Goal: Navigation & Orientation: Find specific page/section

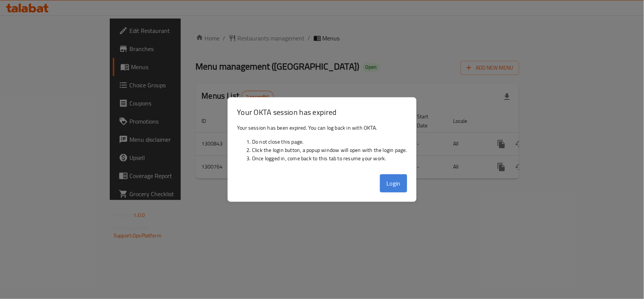
click at [395, 183] on button "Login" at bounding box center [393, 183] width 27 height 18
drag, startPoint x: 502, startPoint y: 199, endPoint x: 456, endPoint y: 194, distance: 46.7
click at [502, 199] on div "Home / Restaurants management / Menus Menu management ( Beirut Bay Restaurant )…" at bounding box center [358, 108] width 354 height 181
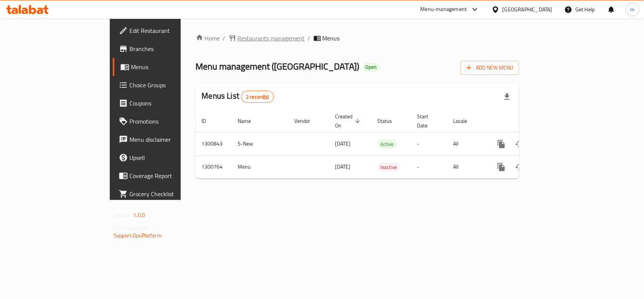
click at [238, 34] on span "Restaurants management" at bounding box center [271, 38] width 67 height 9
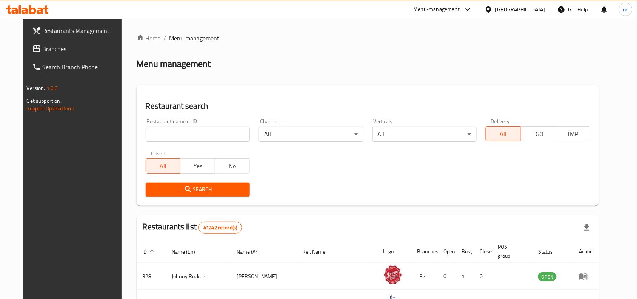
click at [44, 48] on span "Branches" at bounding box center [83, 48] width 81 height 9
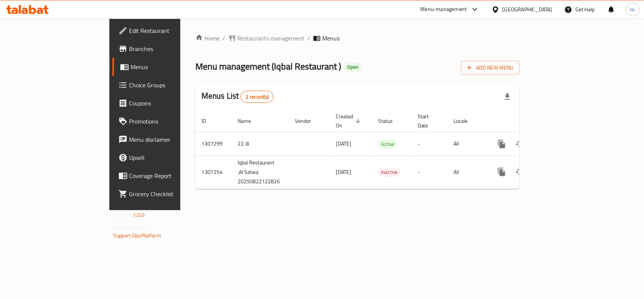
click at [516, 6] on div "[GEOGRAPHIC_DATA]" at bounding box center [528, 9] width 50 height 8
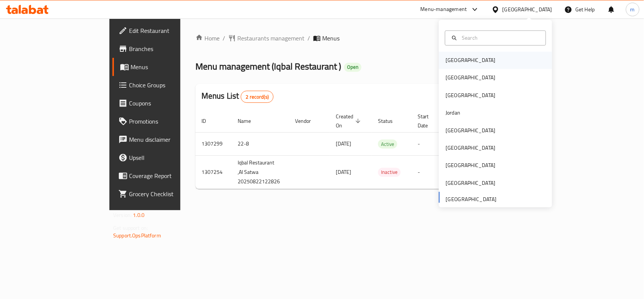
click at [460, 60] on div "[GEOGRAPHIC_DATA]" at bounding box center [471, 60] width 62 height 17
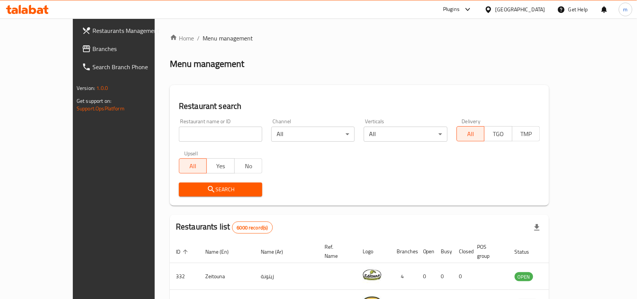
click at [92, 46] on span "Branches" at bounding box center [132, 48] width 81 height 9
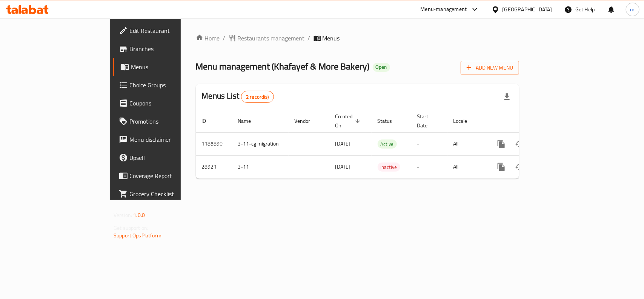
click at [201, 44] on div "Home / Restaurants management / Menus Menu management ( Khafayef & More Bakery …" at bounding box center [358, 109] width 324 height 151
click at [238, 40] on span "Restaurants management" at bounding box center [271, 38] width 67 height 9
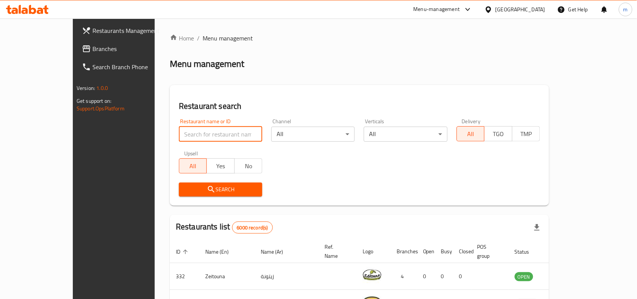
click at [179, 128] on input "search" at bounding box center [220, 133] width 83 height 15
paste input "14936"
type input "14936"
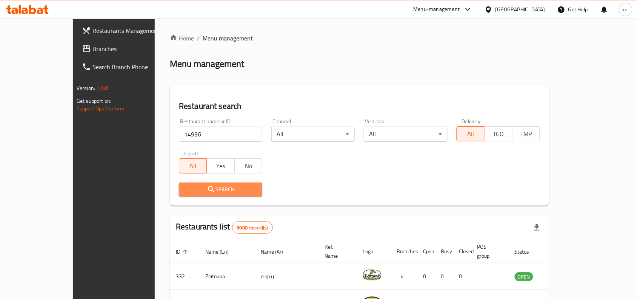
click at [198, 190] on span "Search" at bounding box center [220, 189] width 71 height 9
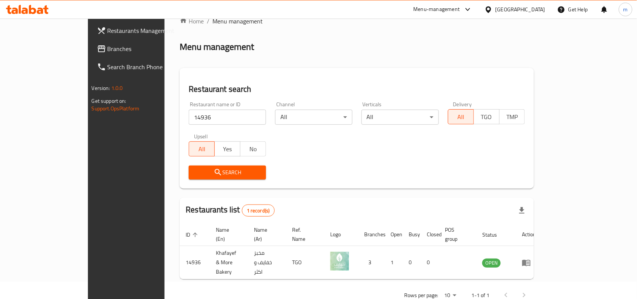
scroll to position [23, 0]
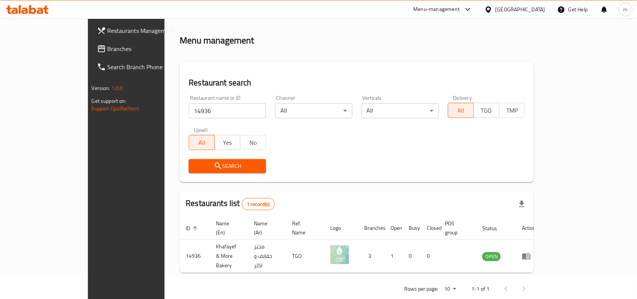
click at [91, 54] on link "Branches" at bounding box center [142, 49] width 103 height 18
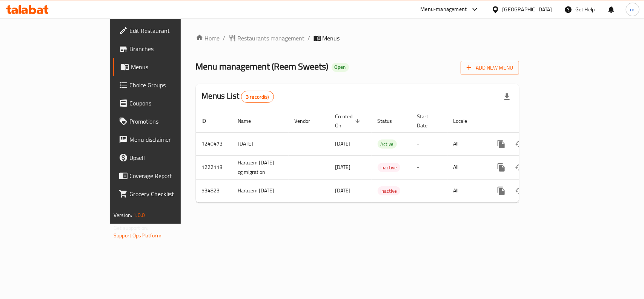
click at [536, 9] on div "[GEOGRAPHIC_DATA]" at bounding box center [528, 9] width 50 height 8
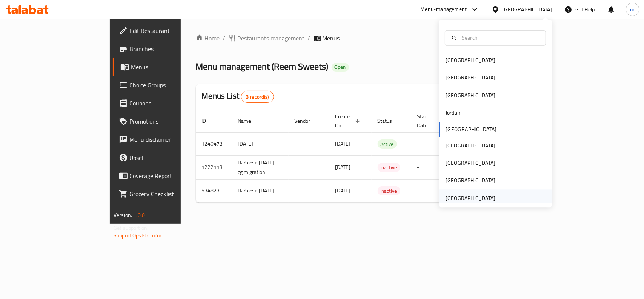
click at [482, 197] on div "[GEOGRAPHIC_DATA]" at bounding box center [471, 198] width 50 height 8
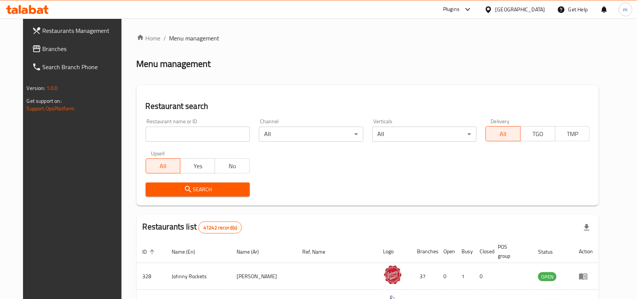
click at [64, 52] on span "Branches" at bounding box center [83, 48] width 81 height 9
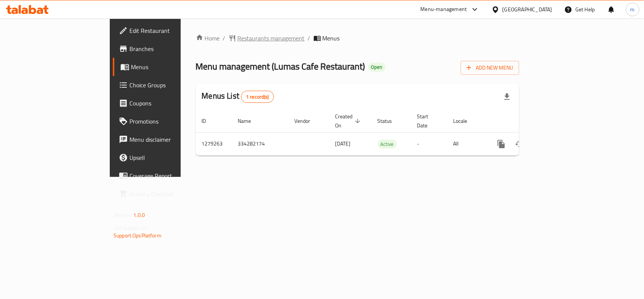
click at [238, 40] on span "Restaurants management" at bounding box center [271, 38] width 67 height 9
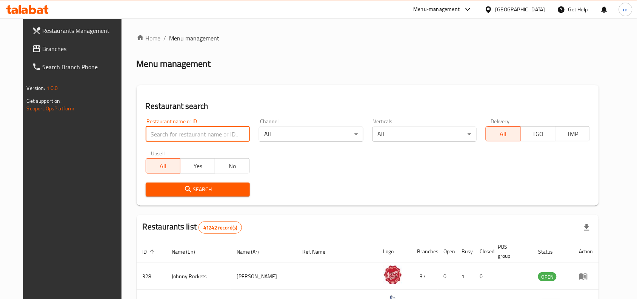
click at [159, 131] on input "search" at bounding box center [198, 133] width 104 height 15
paste input "693214"
type input "693214"
click button "Search" at bounding box center [198, 189] width 104 height 14
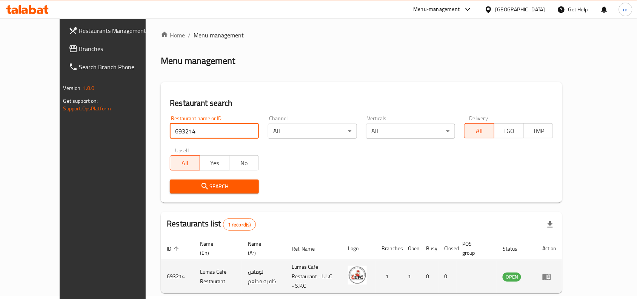
scroll to position [23, 0]
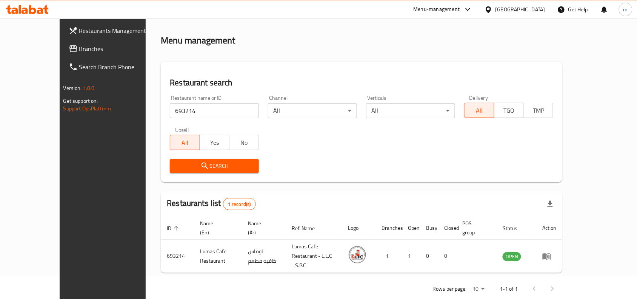
drag, startPoint x: 37, startPoint y: 45, endPoint x: 2, endPoint y: 62, distance: 39.0
click at [79, 45] on span "Branches" at bounding box center [119, 48] width 81 height 9
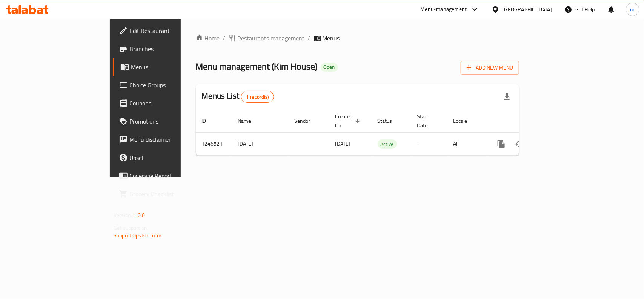
click at [238, 37] on span "Restaurants management" at bounding box center [271, 38] width 67 height 9
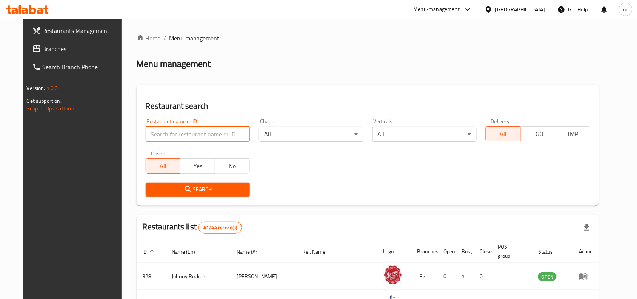
click at [180, 135] on input "search" at bounding box center [198, 133] width 104 height 15
paste input "683020"
type input "683020"
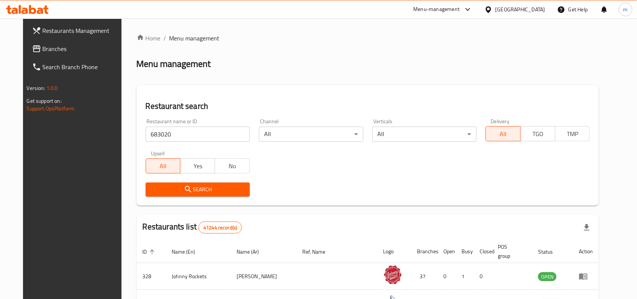
click at [206, 190] on span "Search" at bounding box center [198, 189] width 92 height 9
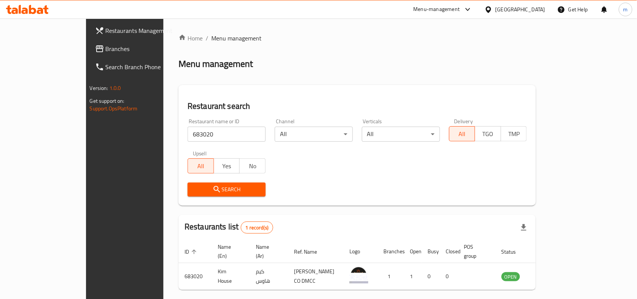
click at [106, 44] on span "Branches" at bounding box center [146, 48] width 81 height 9
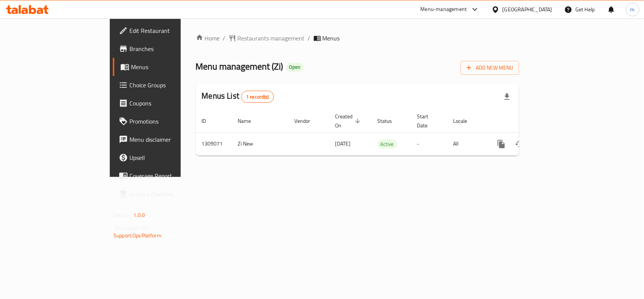
click at [533, 8] on div "[GEOGRAPHIC_DATA]" at bounding box center [528, 9] width 50 height 8
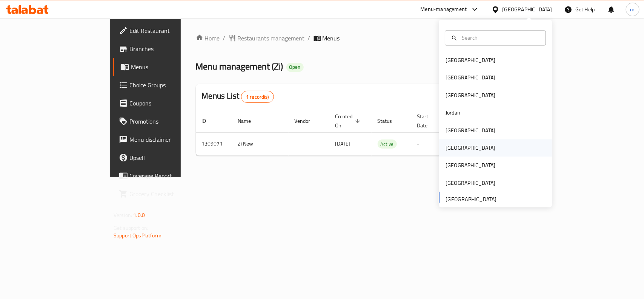
click at [446, 152] on div "[GEOGRAPHIC_DATA]" at bounding box center [471, 148] width 50 height 8
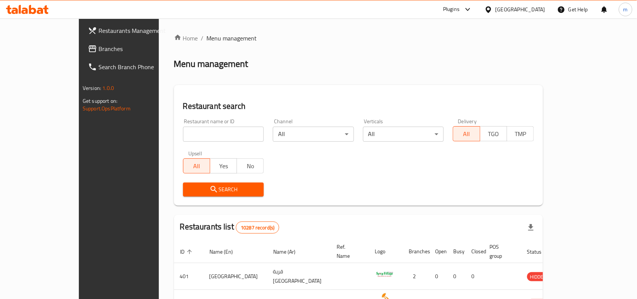
click at [99, 49] on span "Branches" at bounding box center [139, 48] width 81 height 9
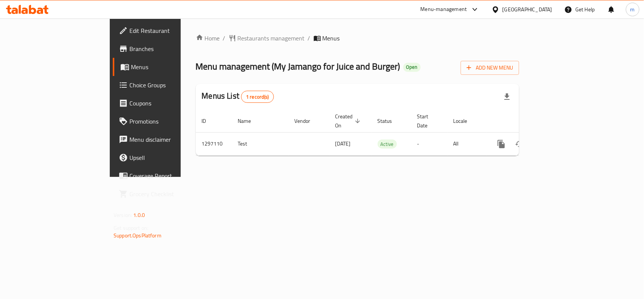
click at [500, 8] on icon at bounding box center [496, 10] width 8 height 8
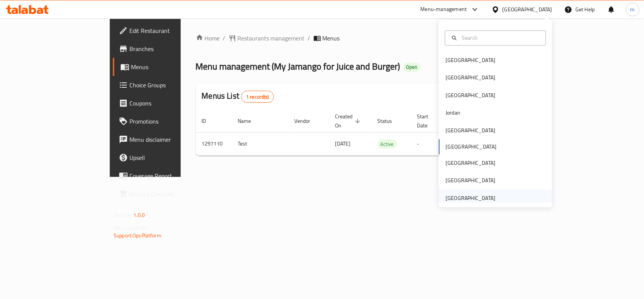
click at [469, 196] on div "[GEOGRAPHIC_DATA]" at bounding box center [471, 198] width 50 height 8
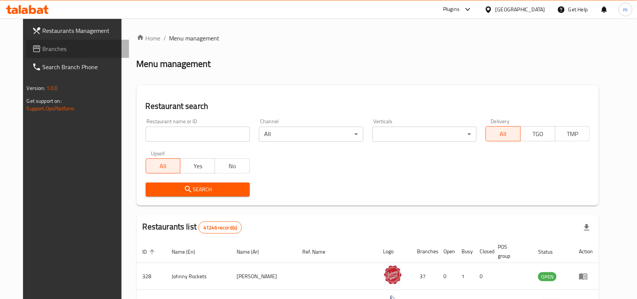
click at [43, 45] on span "Branches" at bounding box center [83, 48] width 81 height 9
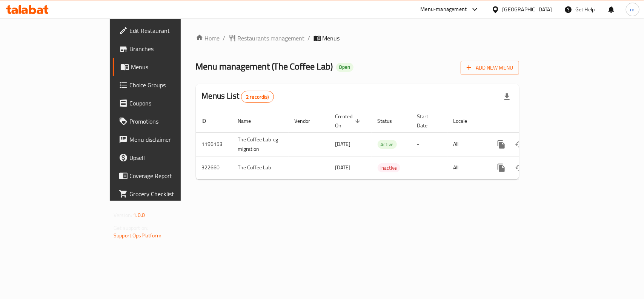
click at [238, 40] on span "Restaurants management" at bounding box center [271, 38] width 67 height 9
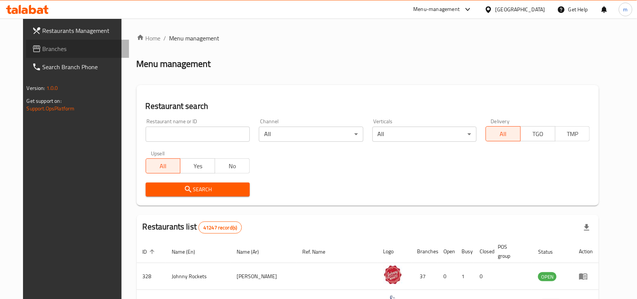
click at [46, 50] on span "Branches" at bounding box center [83, 48] width 81 height 9
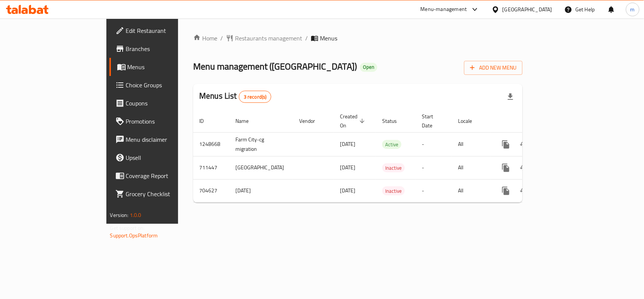
click at [524, 9] on div "[GEOGRAPHIC_DATA]" at bounding box center [528, 9] width 50 height 8
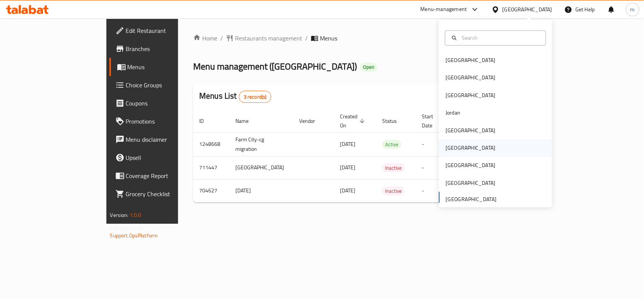
click at [454, 152] on div "[GEOGRAPHIC_DATA]" at bounding box center [471, 147] width 62 height 17
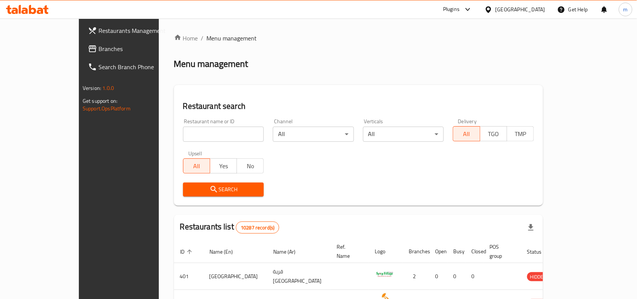
click at [99, 46] on span "Branches" at bounding box center [139, 48] width 81 height 9
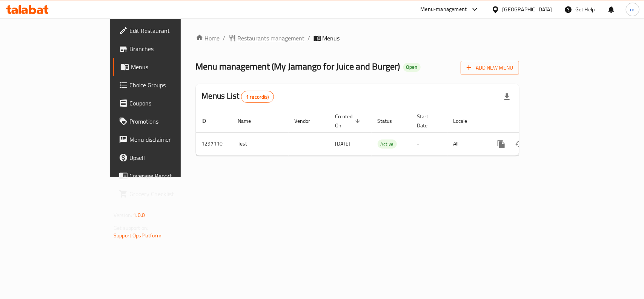
click at [238, 40] on span "Restaurants management" at bounding box center [271, 38] width 67 height 9
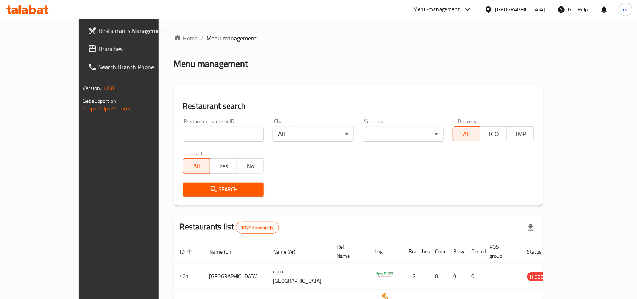
click at [183, 134] on input "search" at bounding box center [223, 133] width 81 height 15
paste input "700305"
type input "700305"
click button "Search" at bounding box center [223, 189] width 81 height 14
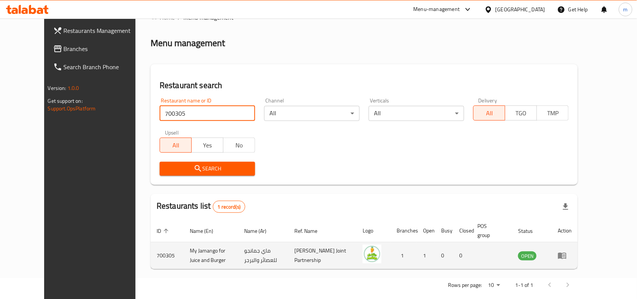
scroll to position [32, 0]
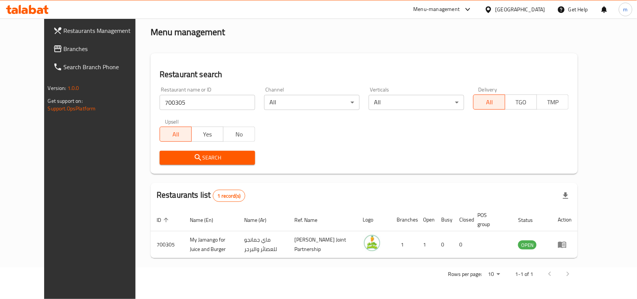
click at [491, 7] on icon at bounding box center [488, 9] width 5 height 6
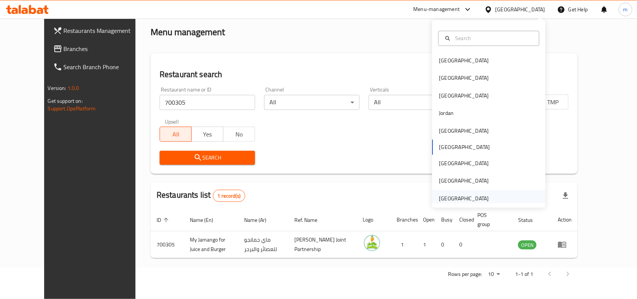
click at [476, 191] on div "[GEOGRAPHIC_DATA]" at bounding box center [464, 198] width 62 height 17
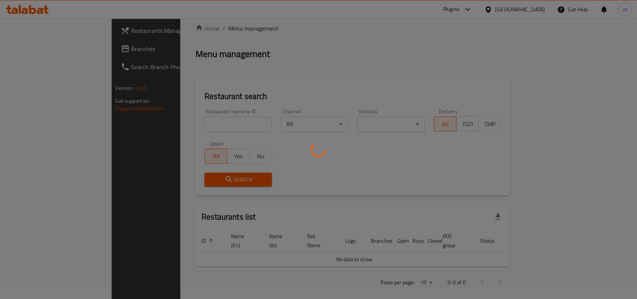
scroll to position [32, 0]
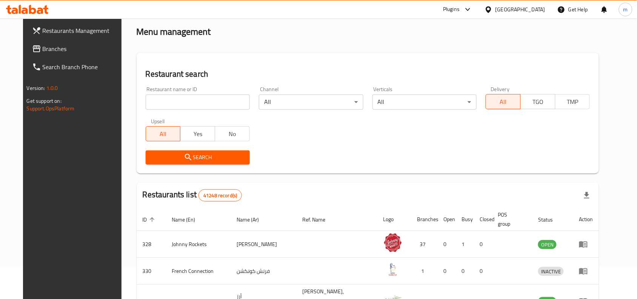
click at [43, 53] on span "Branches" at bounding box center [83, 48] width 81 height 9
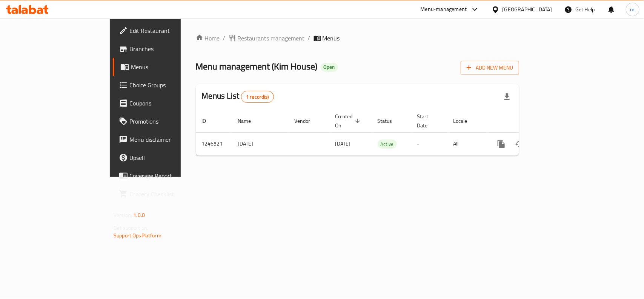
click at [238, 37] on span "Restaurants management" at bounding box center [271, 38] width 67 height 9
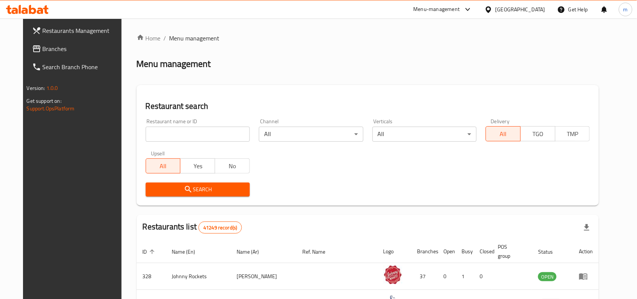
click at [172, 127] on input "search" at bounding box center [198, 133] width 104 height 15
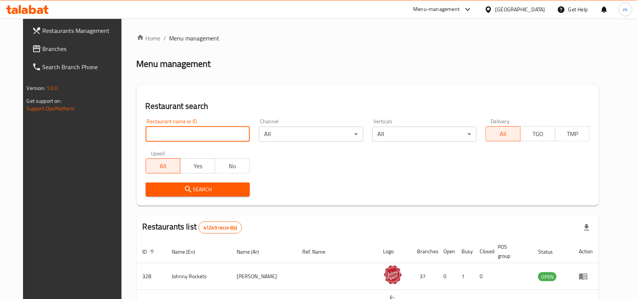
paste input "709906"
type input "709906"
click at [43, 48] on span "Branches" at bounding box center [83, 48] width 81 height 9
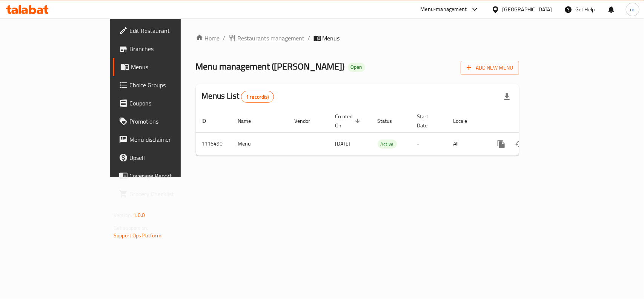
click at [238, 40] on span "Restaurants management" at bounding box center [271, 38] width 67 height 9
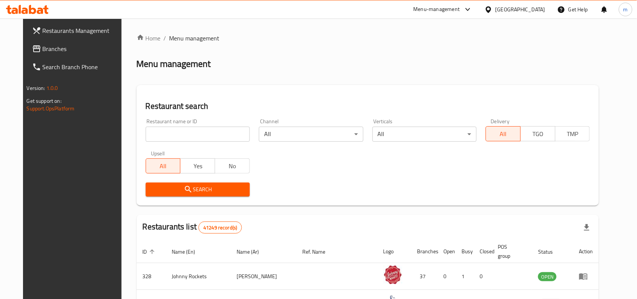
click at [149, 133] on input "search" at bounding box center [198, 133] width 104 height 15
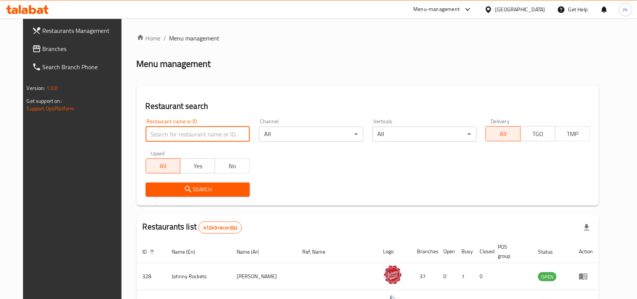
paste input "665841"
type input "665841"
click button "Search" at bounding box center [198, 189] width 104 height 14
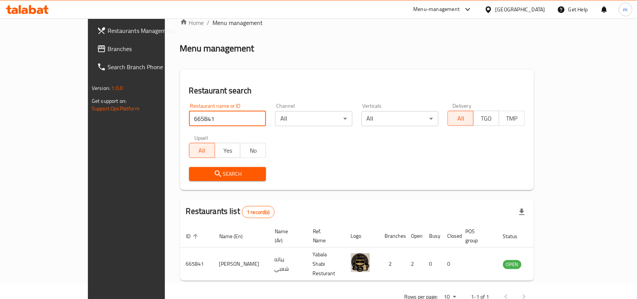
scroll to position [23, 0]
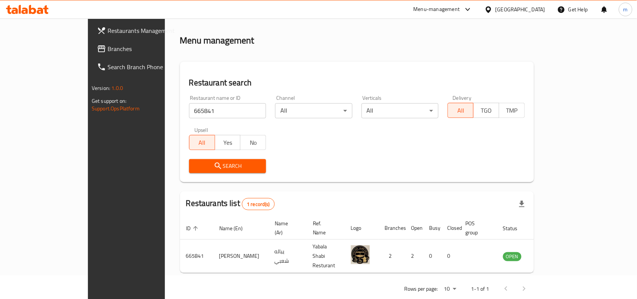
click at [519, 8] on div "[GEOGRAPHIC_DATA]" at bounding box center [521, 9] width 50 height 8
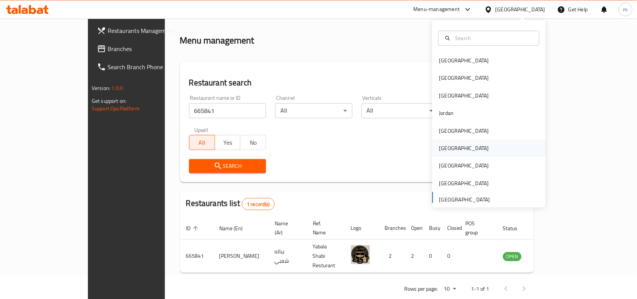
click at [440, 148] on div "[GEOGRAPHIC_DATA]" at bounding box center [464, 148] width 50 height 8
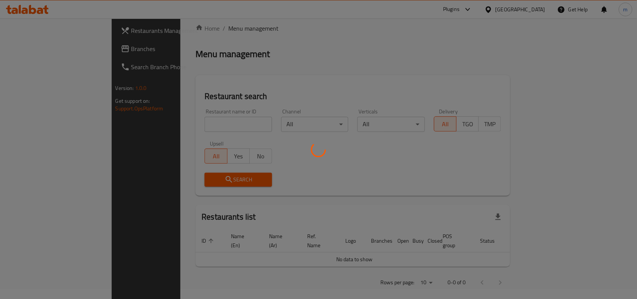
scroll to position [23, 0]
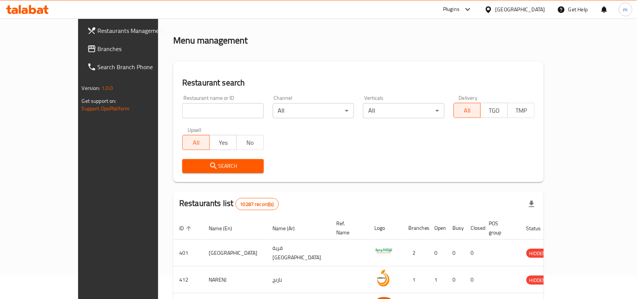
click at [98, 51] on span "Branches" at bounding box center [138, 48] width 81 height 9
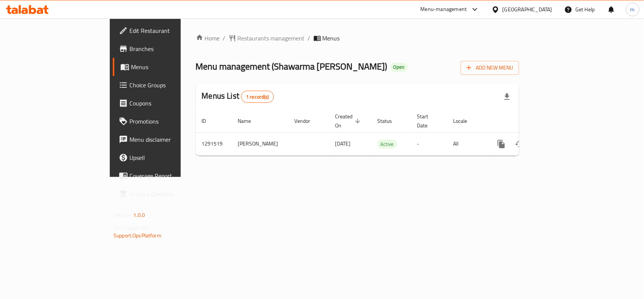
click at [542, 6] on div "Oman" at bounding box center [528, 9] width 50 height 8
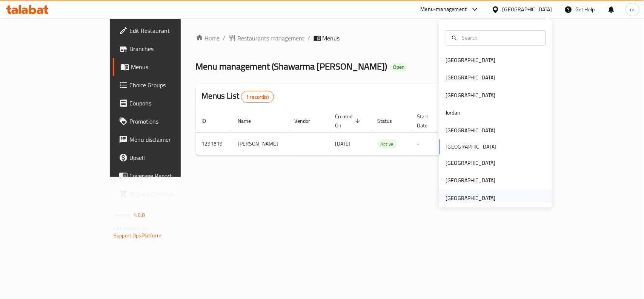
click at [484, 201] on div "[GEOGRAPHIC_DATA]" at bounding box center [471, 198] width 50 height 8
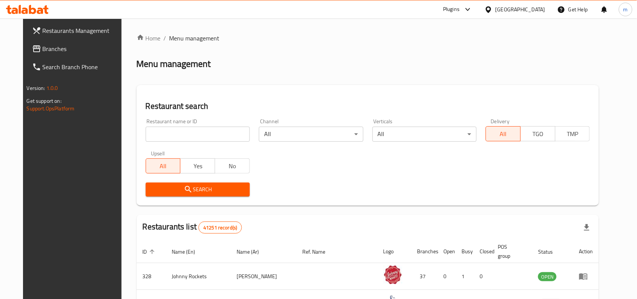
drag, startPoint x: 43, startPoint y: 42, endPoint x: 40, endPoint y: 43, distance: 3.9
click at [43, 42] on link "Branches" at bounding box center [77, 49] width 103 height 18
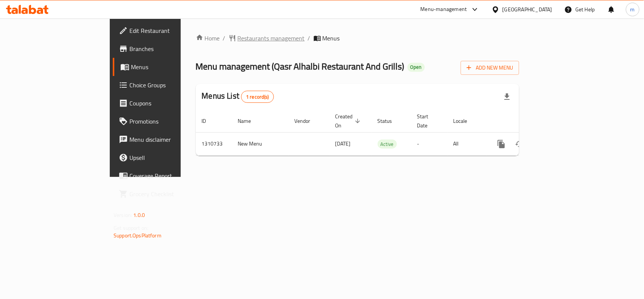
click at [238, 39] on span "Restaurants management" at bounding box center [271, 38] width 67 height 9
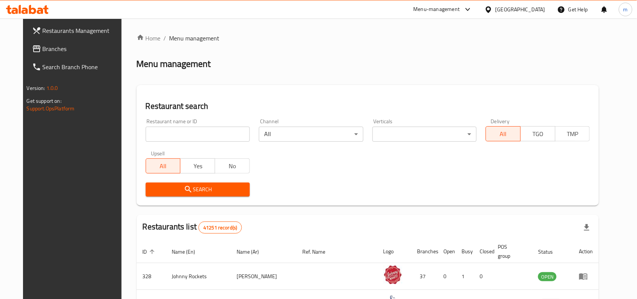
click at [53, 52] on span "Branches" at bounding box center [83, 48] width 81 height 9
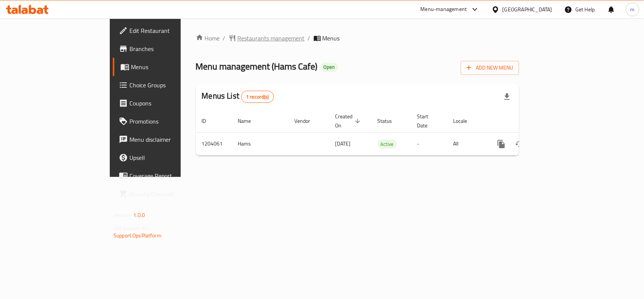
click at [238, 38] on span "Restaurants management" at bounding box center [271, 38] width 67 height 9
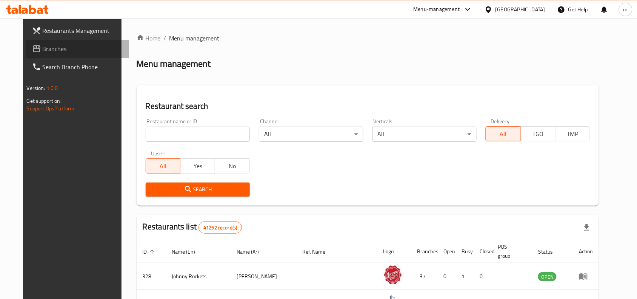
click at [43, 49] on span "Branches" at bounding box center [83, 48] width 81 height 9
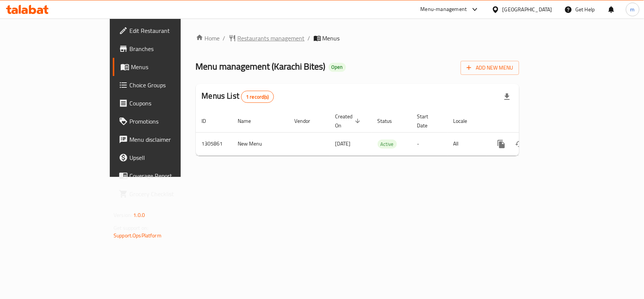
click at [238, 40] on span "Restaurants management" at bounding box center [271, 38] width 67 height 9
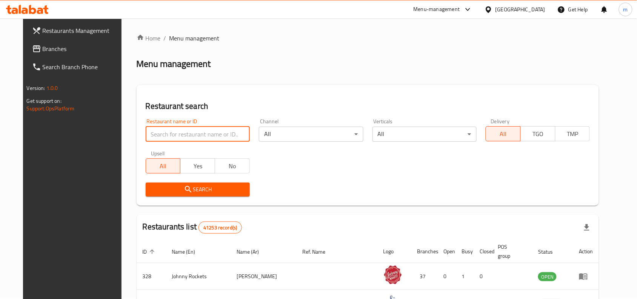
click at [149, 137] on input "search" at bounding box center [198, 133] width 104 height 15
paste input "703680"
type input "703680"
click button "Search" at bounding box center [198, 189] width 104 height 14
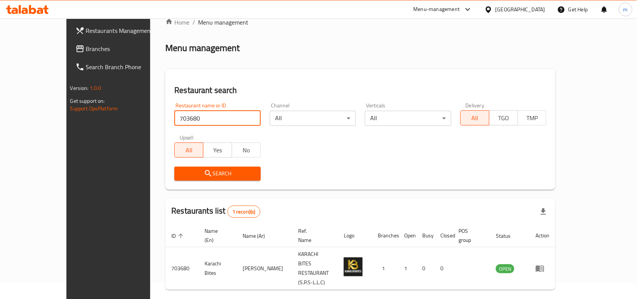
scroll to position [23, 0]
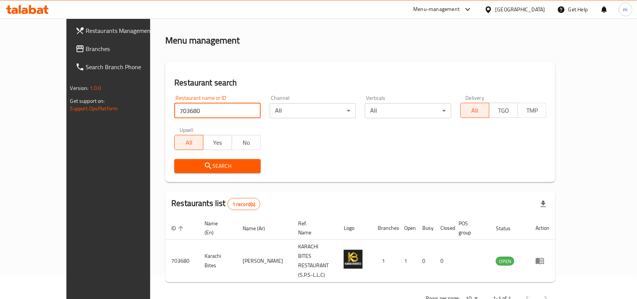
drag, startPoint x: 31, startPoint y: 48, endPoint x: 6, endPoint y: 55, distance: 25.2
click at [86, 48] on span "Branches" at bounding box center [126, 48] width 81 height 9
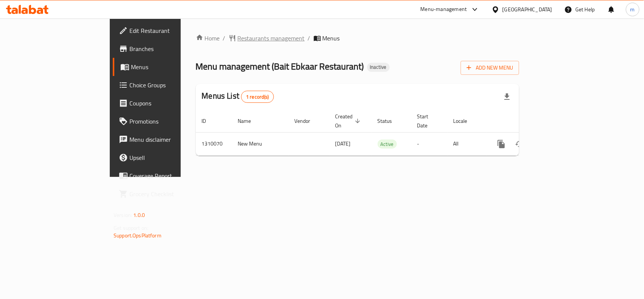
click at [238, 40] on span "Restaurants management" at bounding box center [271, 38] width 67 height 9
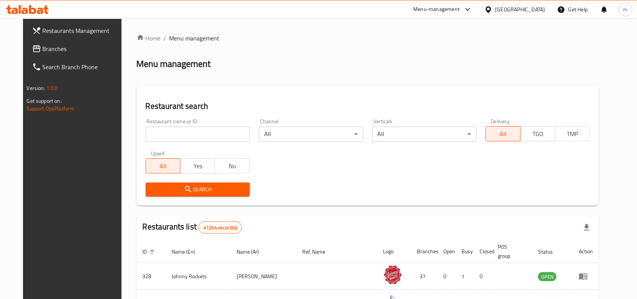
click at [43, 52] on span "Branches" at bounding box center [83, 48] width 81 height 9
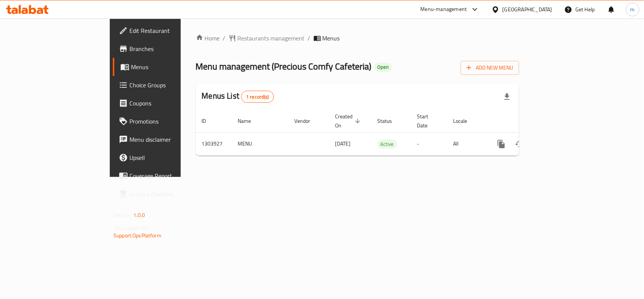
click at [514, 9] on div "[GEOGRAPHIC_DATA]" at bounding box center [528, 9] width 50 height 8
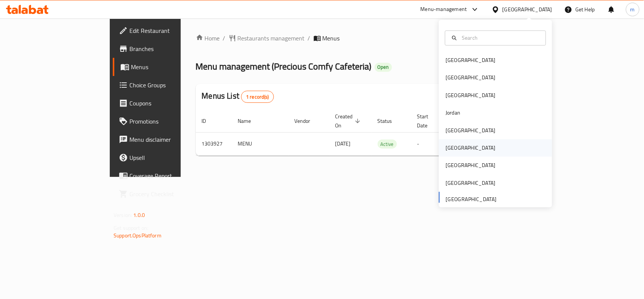
click at [450, 148] on div "[GEOGRAPHIC_DATA]" at bounding box center [471, 148] width 50 height 8
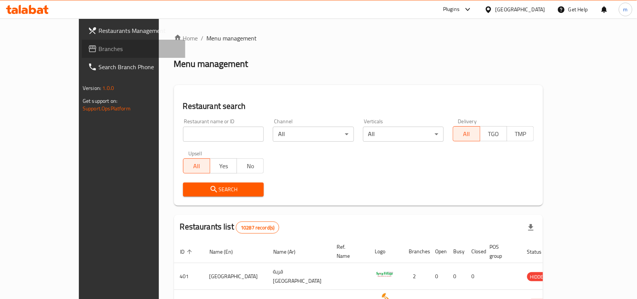
click at [99, 46] on span "Branches" at bounding box center [139, 48] width 81 height 9
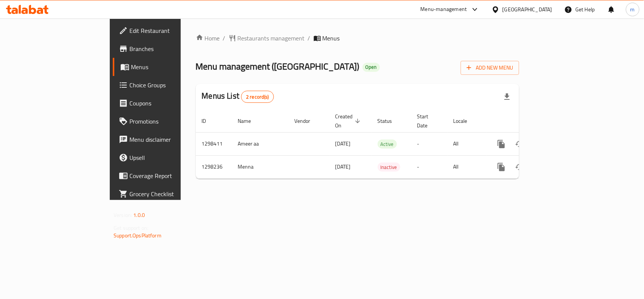
click at [539, 8] on div "[GEOGRAPHIC_DATA]" at bounding box center [528, 9] width 50 height 8
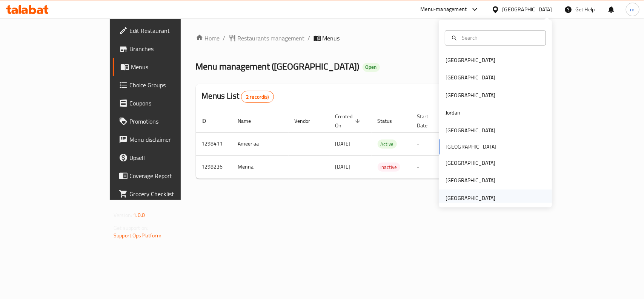
click at [456, 196] on div "[GEOGRAPHIC_DATA]" at bounding box center [471, 198] width 50 height 8
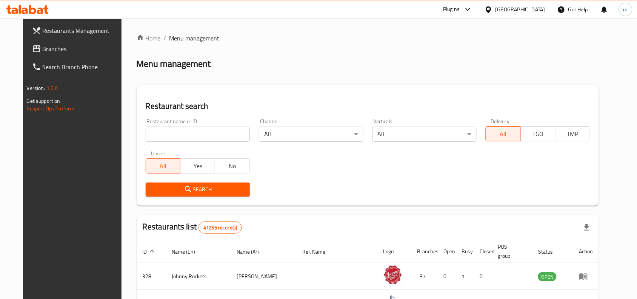
click at [56, 43] on link "Branches" at bounding box center [77, 49] width 103 height 18
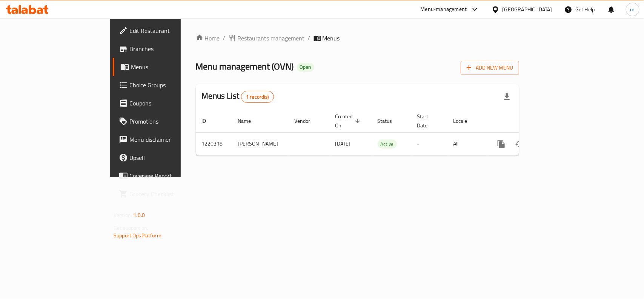
click at [506, 12] on div "[GEOGRAPHIC_DATA]" at bounding box center [528, 9] width 50 height 8
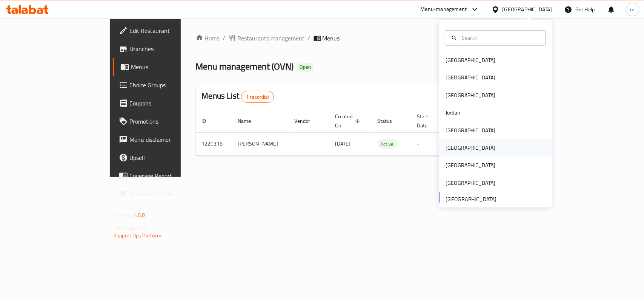
click at [451, 144] on div "[GEOGRAPHIC_DATA]" at bounding box center [471, 148] width 50 height 8
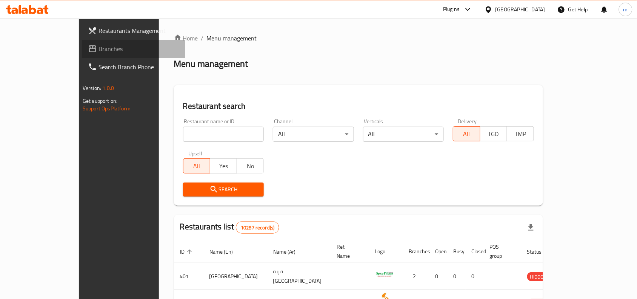
click at [88, 50] on icon at bounding box center [92, 48] width 9 height 9
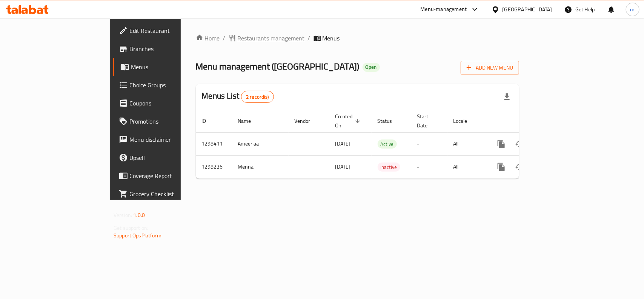
click at [238, 42] on span "Restaurants management" at bounding box center [271, 38] width 67 height 9
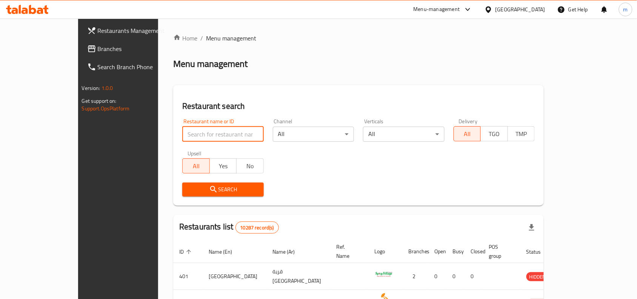
click at [182, 132] on input "search" at bounding box center [223, 133] width 82 height 15
paste input "700629"
type input "700629"
click button "Search" at bounding box center [223, 189] width 82 height 14
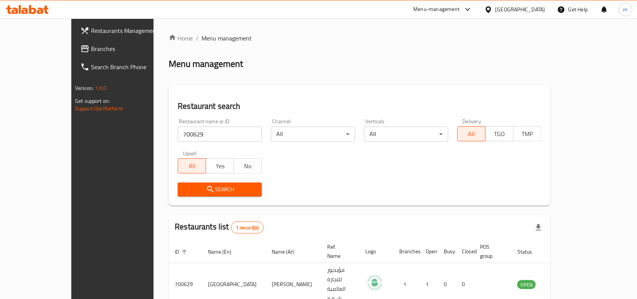
click at [540, 8] on div "[GEOGRAPHIC_DATA]" at bounding box center [521, 9] width 50 height 8
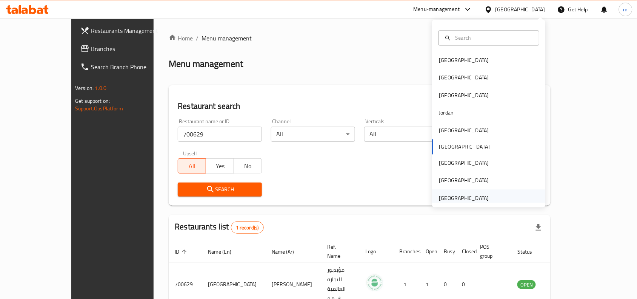
click at [442, 196] on div "[GEOGRAPHIC_DATA]" at bounding box center [464, 198] width 50 height 8
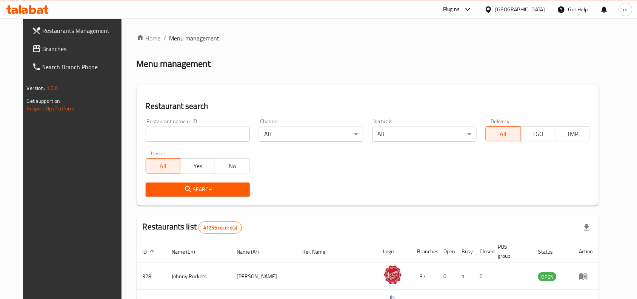
click at [43, 46] on span "Branches" at bounding box center [83, 48] width 81 height 9
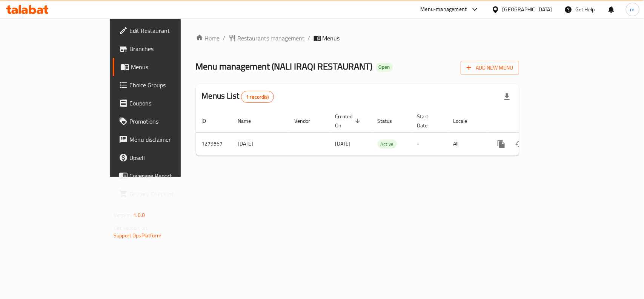
click at [238, 40] on span "Restaurants management" at bounding box center [271, 38] width 67 height 9
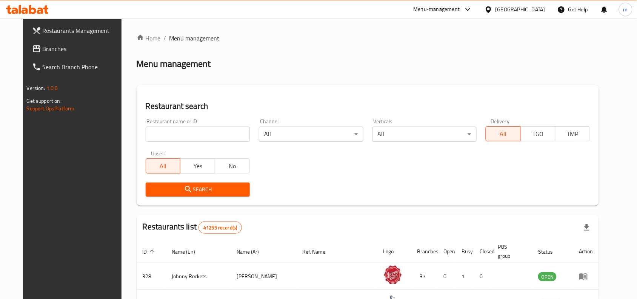
click at [43, 51] on span "Branches" at bounding box center [83, 48] width 81 height 9
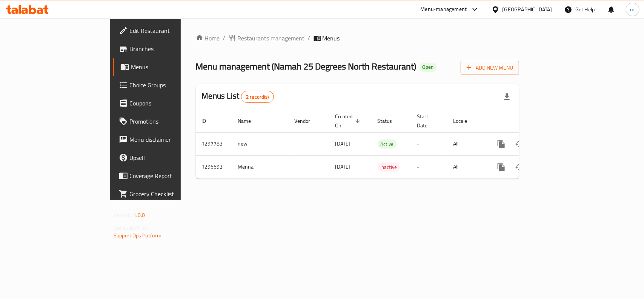
click at [238, 38] on span "Restaurants management" at bounding box center [271, 38] width 67 height 9
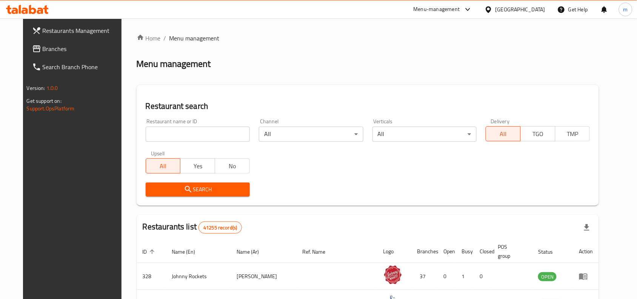
click at [57, 51] on span "Branches" at bounding box center [83, 48] width 81 height 9
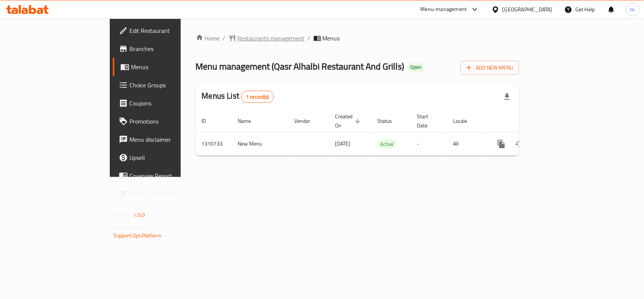
click at [238, 38] on span "Restaurants management" at bounding box center [271, 38] width 67 height 9
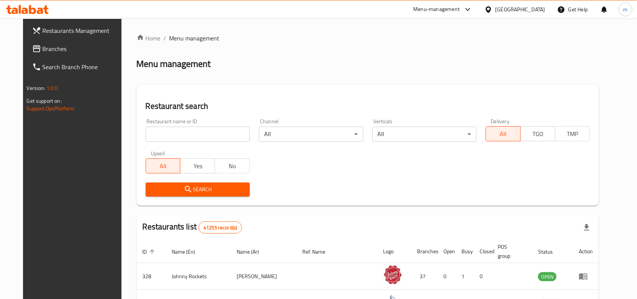
click at [43, 46] on span "Branches" at bounding box center [83, 48] width 81 height 9
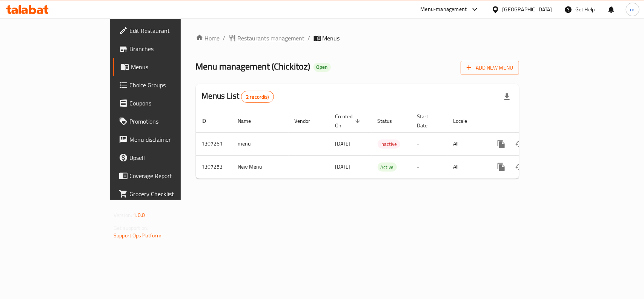
click at [238, 39] on span "Restaurants management" at bounding box center [271, 38] width 67 height 9
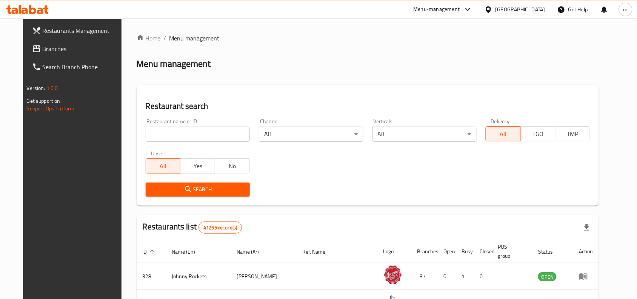
drag, startPoint x: 41, startPoint y: 49, endPoint x: 50, endPoint y: 51, distance: 9.3
click at [43, 49] on span "Branches" at bounding box center [83, 48] width 81 height 9
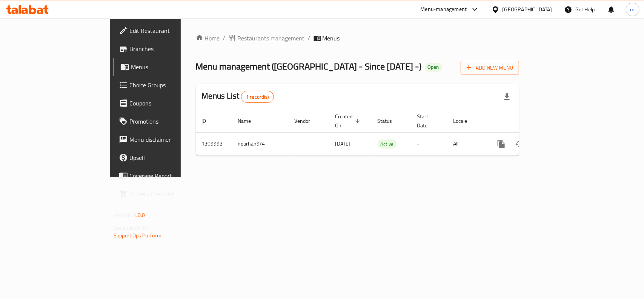
click at [238, 42] on span "Restaurants management" at bounding box center [271, 38] width 67 height 9
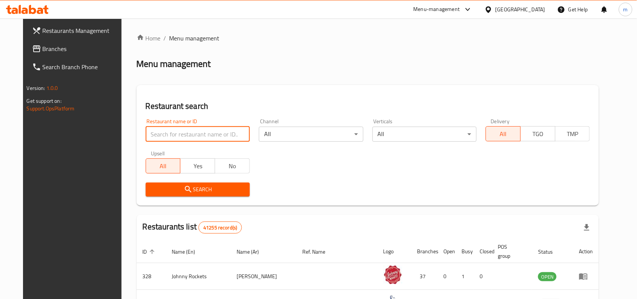
click at [153, 134] on input "search" at bounding box center [198, 133] width 104 height 15
paste input "705301"
type input "705301"
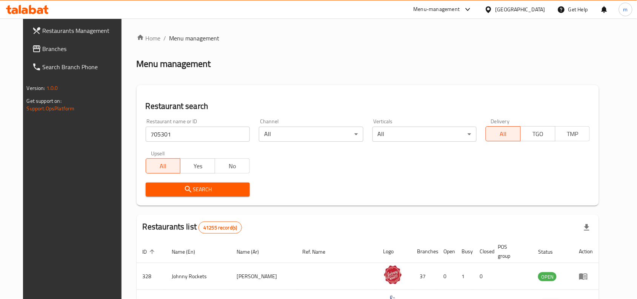
click at [172, 195] on button "Search" at bounding box center [198, 189] width 104 height 14
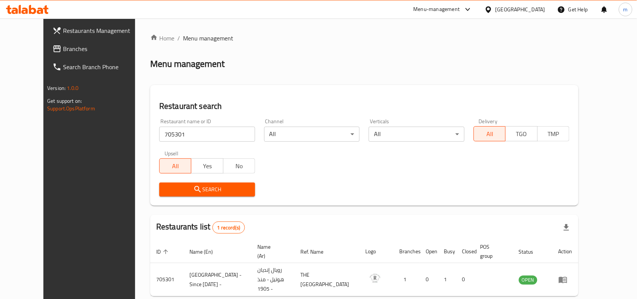
click at [520, 9] on div "[GEOGRAPHIC_DATA]" at bounding box center [521, 9] width 50 height 8
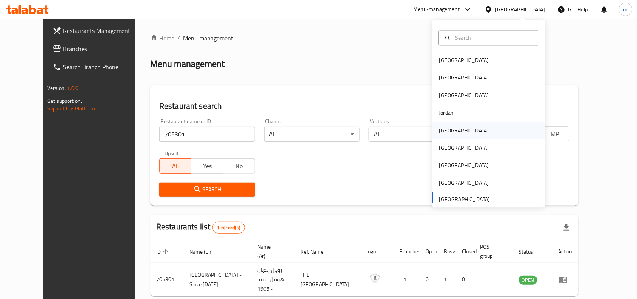
click at [442, 130] on div "Kuwait" at bounding box center [464, 130] width 50 height 8
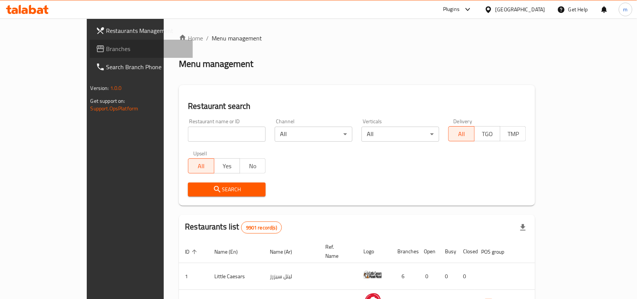
click at [106, 49] on span "Branches" at bounding box center [146, 48] width 81 height 9
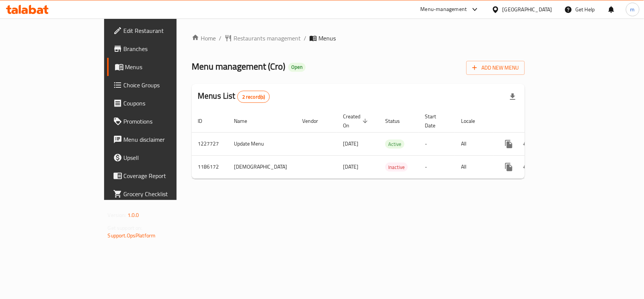
drag, startPoint x: 330, startPoint y: 49, endPoint x: 285, endPoint y: 51, distance: 45.3
click at [320, 51] on div "Home / Restaurants management / Menus Menu management ( Cro ) Open Add New Menu…" at bounding box center [358, 109] width 333 height 151
click at [234, 40] on span "Restaurants management" at bounding box center [267, 38] width 67 height 9
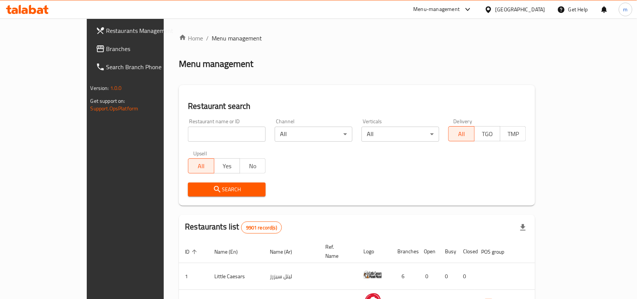
click at [188, 132] on input "search" at bounding box center [227, 133] width 78 height 15
paste input "666590"
type input "666590"
click button "Search" at bounding box center [227, 189] width 78 height 14
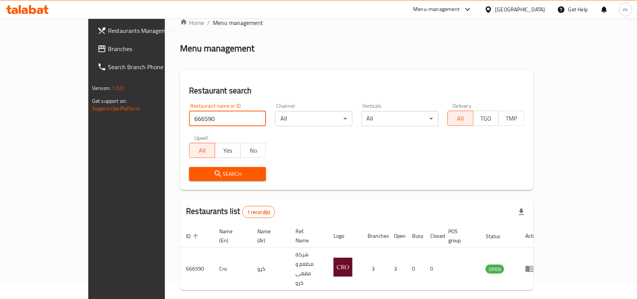
scroll to position [23, 0]
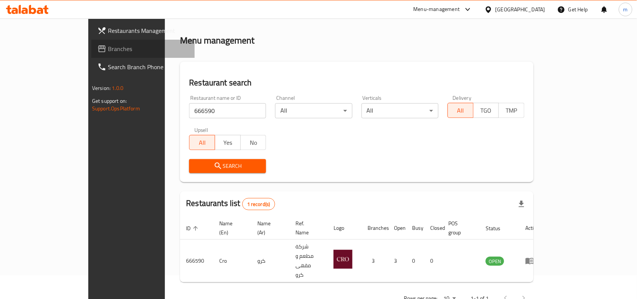
click at [108, 50] on span "Branches" at bounding box center [148, 48] width 81 height 9
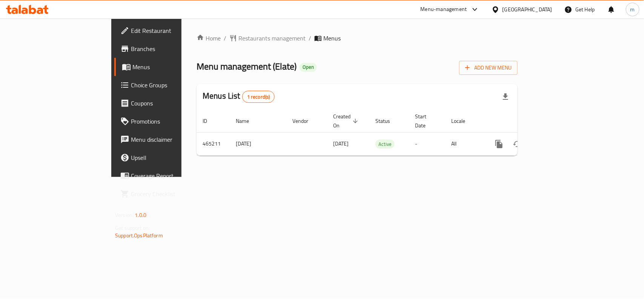
click at [500, 10] on icon at bounding box center [496, 10] width 8 height 8
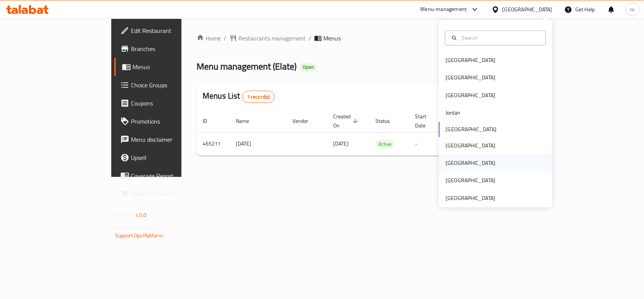
click at [453, 166] on div "[GEOGRAPHIC_DATA]" at bounding box center [471, 162] width 62 height 17
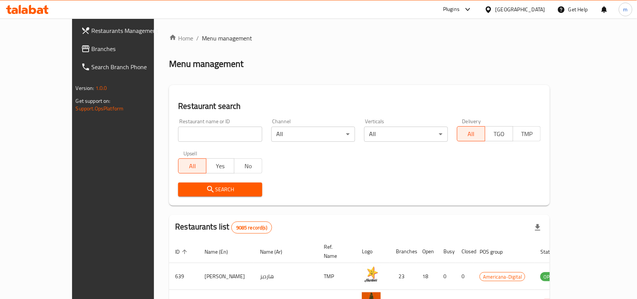
drag, startPoint x: 20, startPoint y: 44, endPoint x: 23, endPoint y: 48, distance: 4.8
click at [92, 44] on span "Branches" at bounding box center [132, 48] width 81 height 9
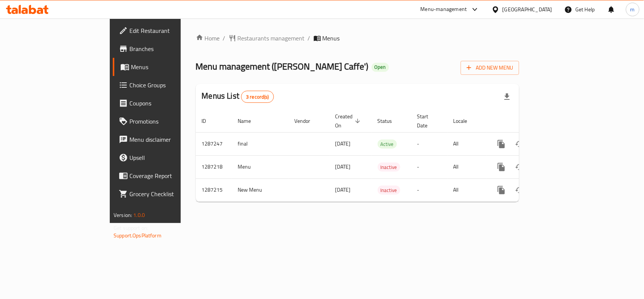
click at [539, 9] on div "[GEOGRAPHIC_DATA]" at bounding box center [528, 9] width 50 height 8
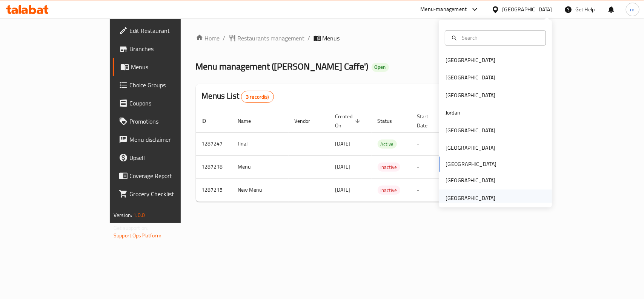
click at [462, 196] on div "[GEOGRAPHIC_DATA]" at bounding box center [471, 198] width 50 height 8
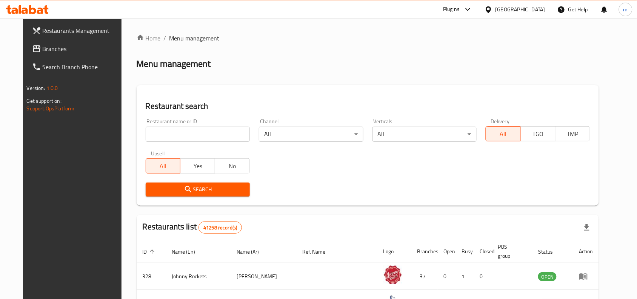
click at [43, 44] on span "Branches" at bounding box center [83, 48] width 81 height 9
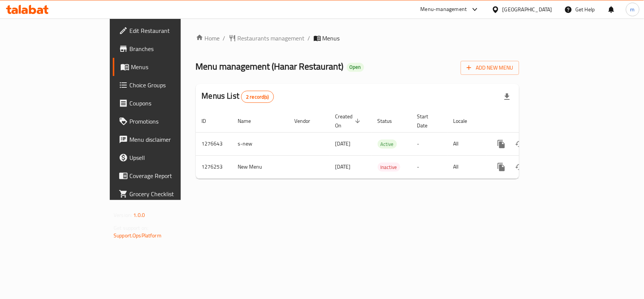
click at [523, 11] on div "[GEOGRAPHIC_DATA]" at bounding box center [528, 9] width 50 height 8
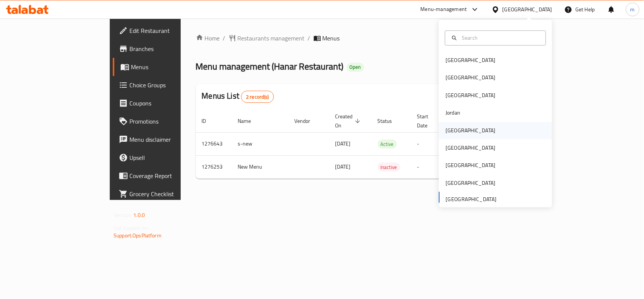
click at [450, 130] on div "[GEOGRAPHIC_DATA]" at bounding box center [471, 130] width 50 height 8
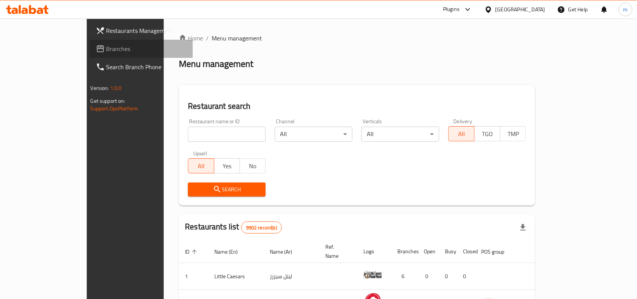
click at [106, 48] on span "Branches" at bounding box center [146, 48] width 81 height 9
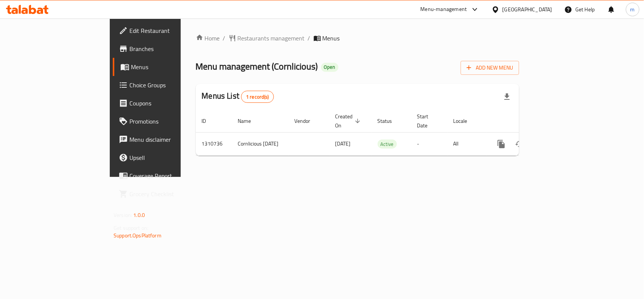
click at [542, 12] on div "[GEOGRAPHIC_DATA]" at bounding box center [528, 9] width 50 height 8
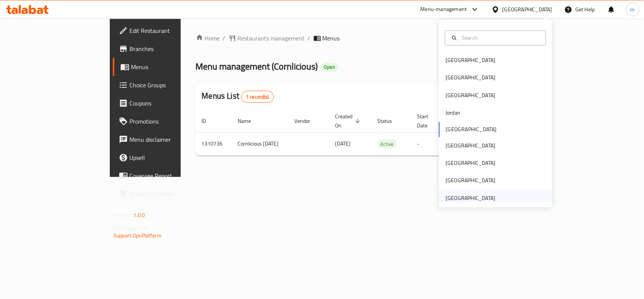
click at [455, 196] on div "[GEOGRAPHIC_DATA]" at bounding box center [471, 198] width 50 height 8
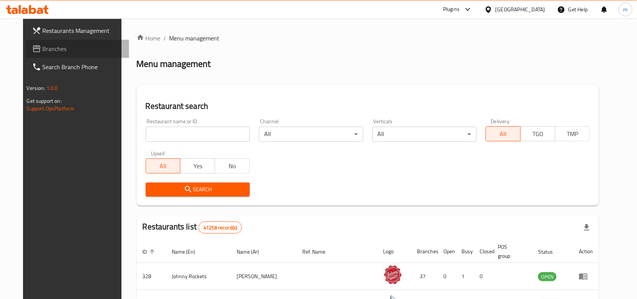
click at [43, 51] on span "Branches" at bounding box center [83, 48] width 81 height 9
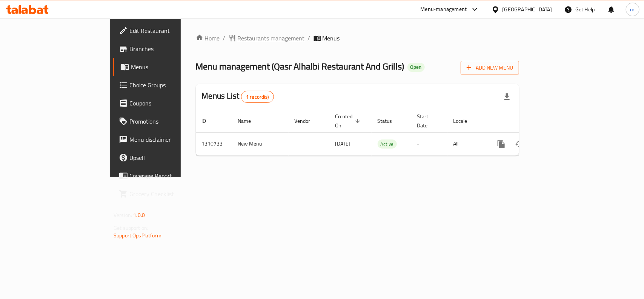
click at [238, 42] on span "Restaurants management" at bounding box center [271, 38] width 67 height 9
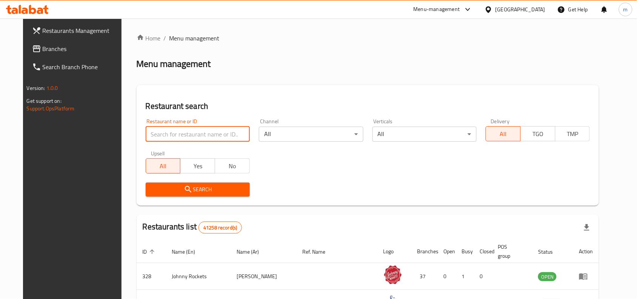
click at [148, 135] on input "search" at bounding box center [198, 133] width 104 height 15
paste input "705550"
type input "705550"
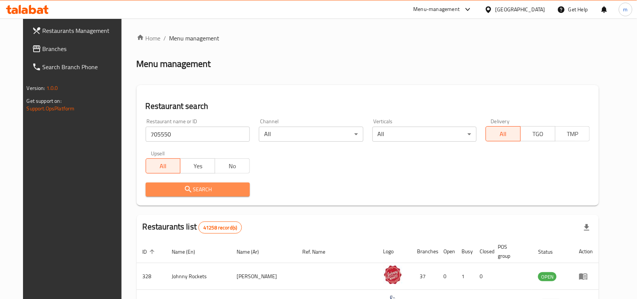
click at [154, 187] on span "Search" at bounding box center [198, 189] width 92 height 9
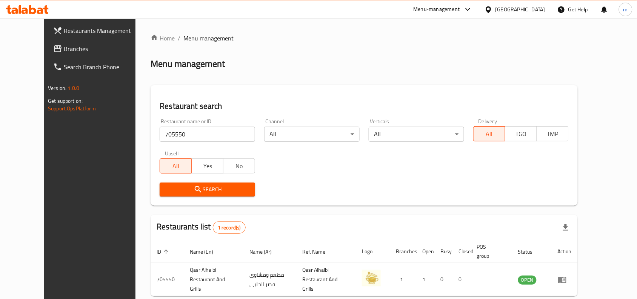
click at [64, 50] on span "Branches" at bounding box center [104, 48] width 81 height 9
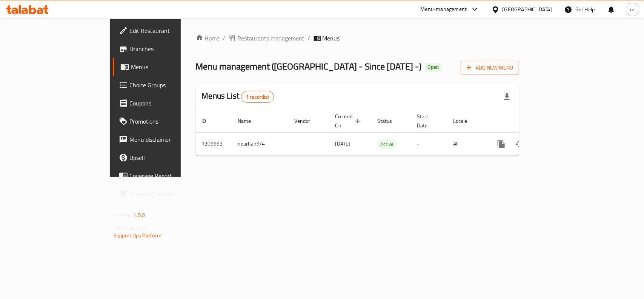
click at [238, 35] on span "Restaurants management" at bounding box center [271, 38] width 67 height 9
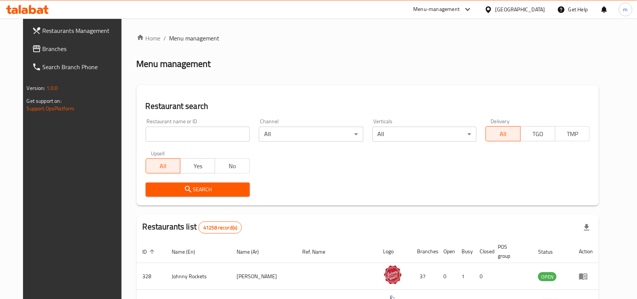
click at [43, 47] on span "Branches" at bounding box center [83, 48] width 81 height 9
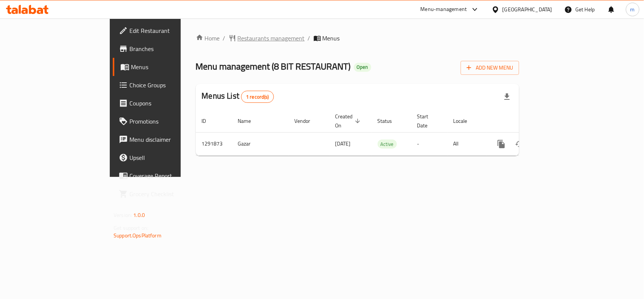
click at [238, 38] on span "Restaurants management" at bounding box center [271, 38] width 67 height 9
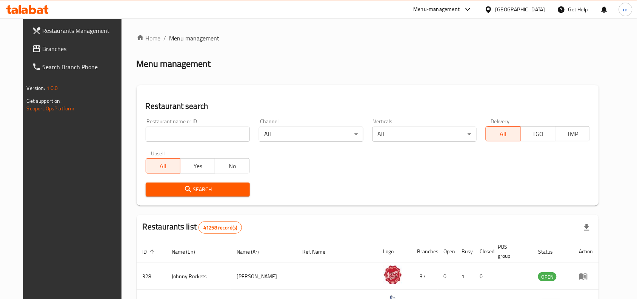
click at [43, 48] on span "Branches" at bounding box center [83, 48] width 81 height 9
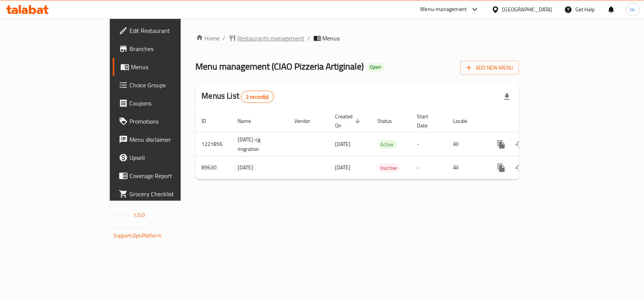
click at [238, 35] on span "Restaurants management" at bounding box center [271, 38] width 67 height 9
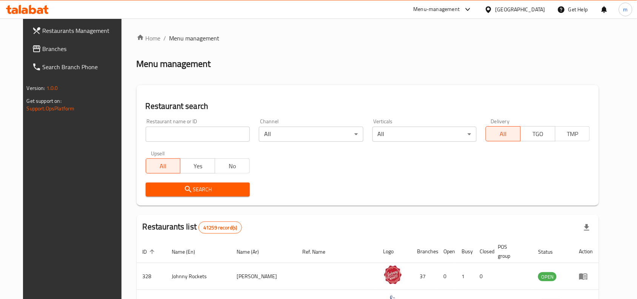
click at [43, 46] on span "Branches" at bounding box center [83, 48] width 81 height 9
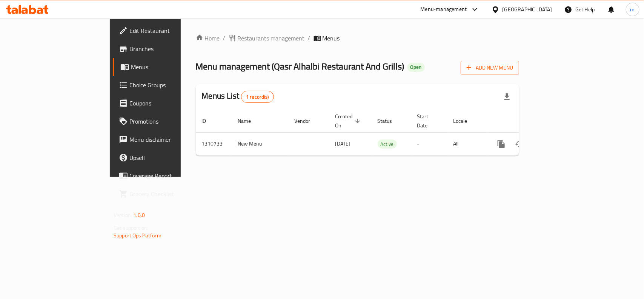
click at [238, 41] on span "Restaurants management" at bounding box center [271, 38] width 67 height 9
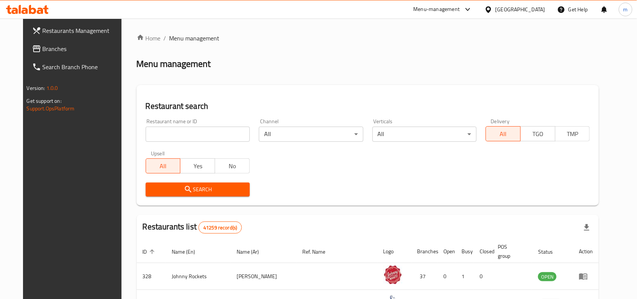
click at [26, 55] on link "Branches" at bounding box center [77, 49] width 103 height 18
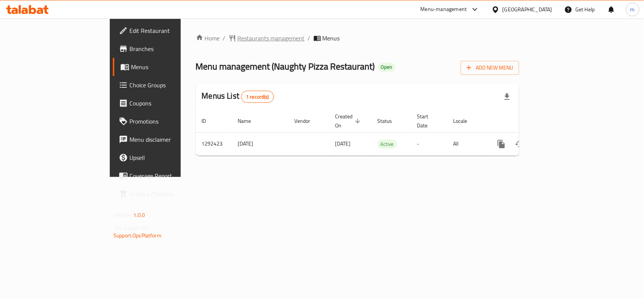
click at [238, 38] on span "Restaurants management" at bounding box center [271, 38] width 67 height 9
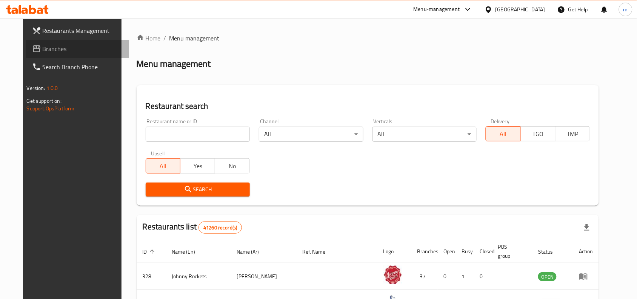
click at [52, 42] on link "Branches" at bounding box center [77, 49] width 103 height 18
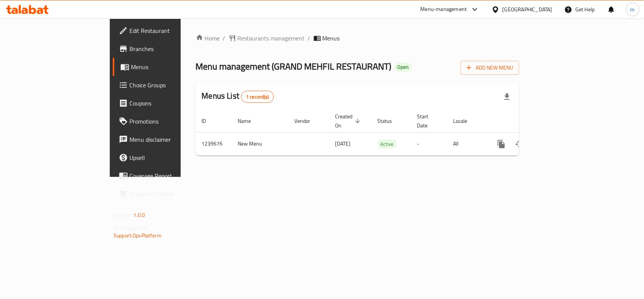
click at [536, 8] on div "[GEOGRAPHIC_DATA]" at bounding box center [528, 9] width 50 height 8
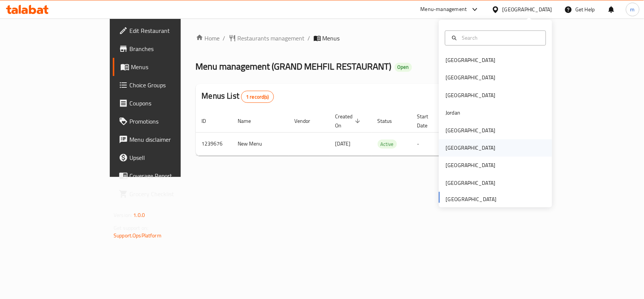
click at [448, 150] on div "[GEOGRAPHIC_DATA]" at bounding box center [471, 148] width 50 height 8
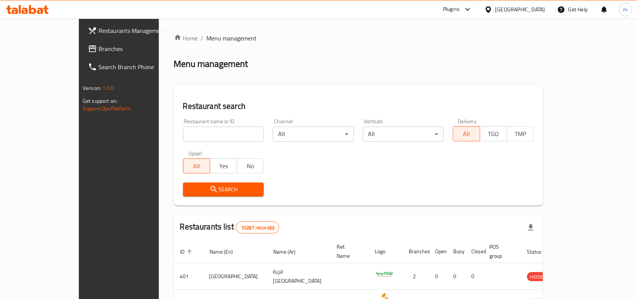
click at [99, 46] on span "Branches" at bounding box center [139, 48] width 81 height 9
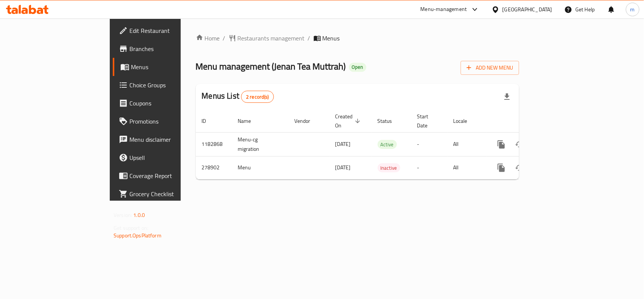
drag, startPoint x: 316, startPoint y: 36, endPoint x: 254, endPoint y: 41, distance: 62.1
click at [304, 37] on ol "Home / Restaurants management / Menus" at bounding box center [358, 38] width 324 height 9
click at [199, 45] on div "Home / Restaurants management / Menus Menu management ( Jenan Tea Muttrah ) Ope…" at bounding box center [358, 110] width 324 height 152
click at [238, 39] on span "Restaurants management" at bounding box center [271, 38] width 67 height 9
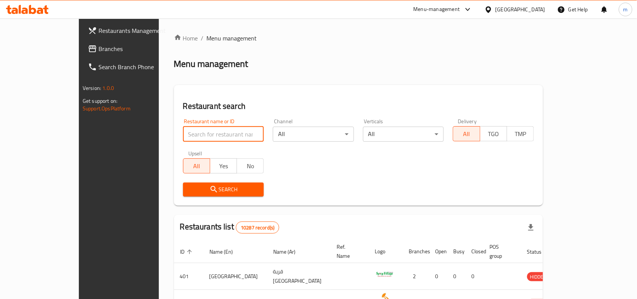
click at [183, 134] on input "search" at bounding box center [223, 133] width 81 height 15
paste input "628029"
type input "628029"
click button "Search" at bounding box center [223, 189] width 81 height 14
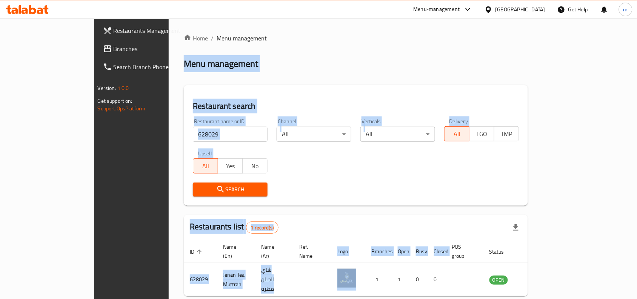
drag, startPoint x: 363, startPoint y: 251, endPoint x: 448, endPoint y: -41, distance: 304.4
click at [448, 0] on html "​ Menu-management Oman Get Help m Restaurants Management Branches Search Branch…" at bounding box center [318, 149] width 637 height 299
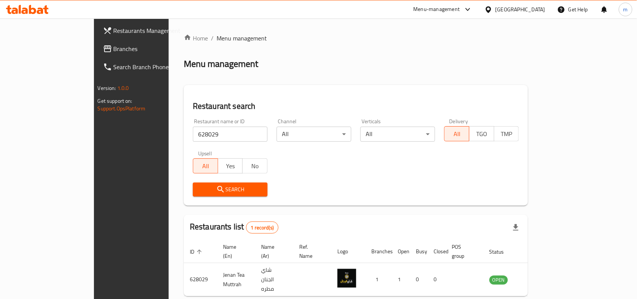
click at [441, 1] on div "Menu-management Oman Get Help m" at bounding box center [318, 9] width 637 height 18
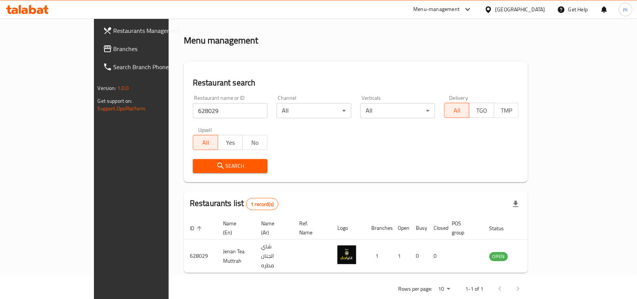
click at [491, 10] on icon at bounding box center [488, 9] width 5 height 6
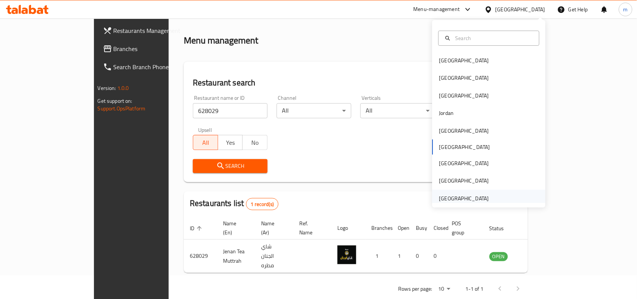
click at [474, 194] on div "[GEOGRAPHIC_DATA]" at bounding box center [464, 198] width 50 height 8
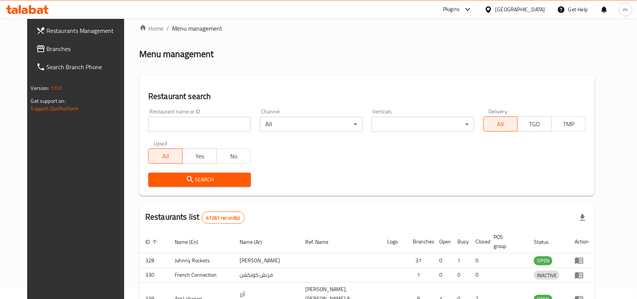
scroll to position [23, 0]
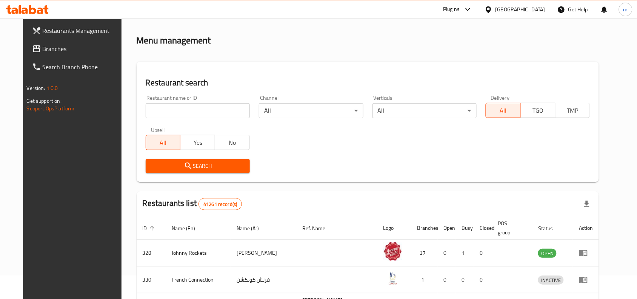
click span "Branches"
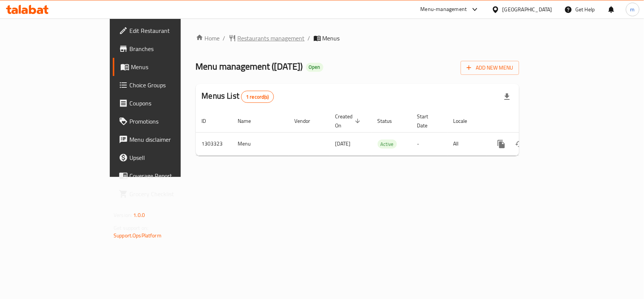
click at [238, 42] on span "Restaurants management" at bounding box center [271, 38] width 67 height 9
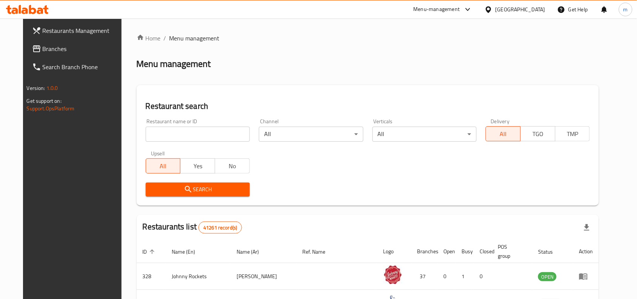
click at [43, 46] on span "Branches" at bounding box center [83, 48] width 81 height 9
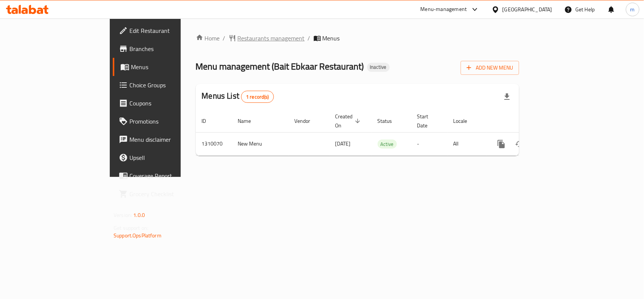
click at [238, 38] on span "Restaurants management" at bounding box center [271, 38] width 67 height 9
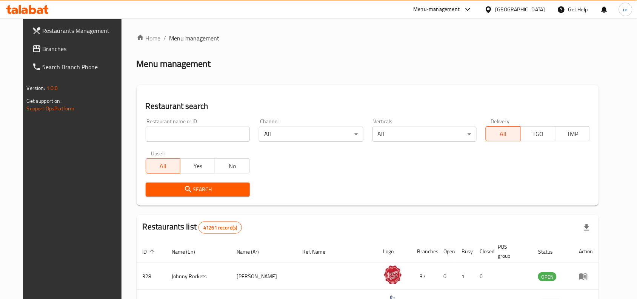
click at [43, 50] on span "Branches" at bounding box center [83, 48] width 81 height 9
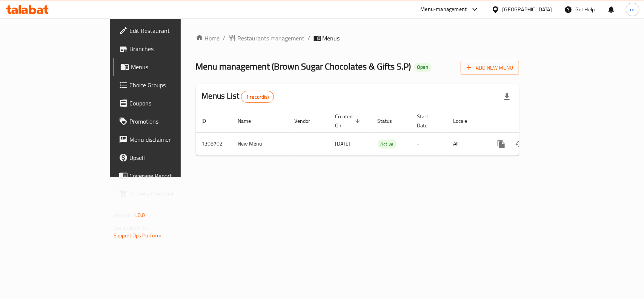
click at [238, 37] on span "Restaurants management" at bounding box center [271, 38] width 67 height 9
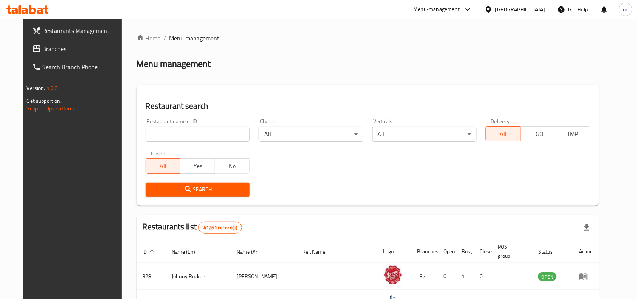
click at [43, 46] on span "Branches" at bounding box center [83, 48] width 81 height 9
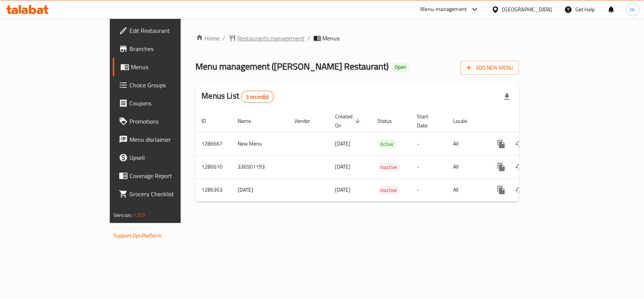
click at [238, 34] on span "Restaurants management" at bounding box center [271, 38] width 67 height 9
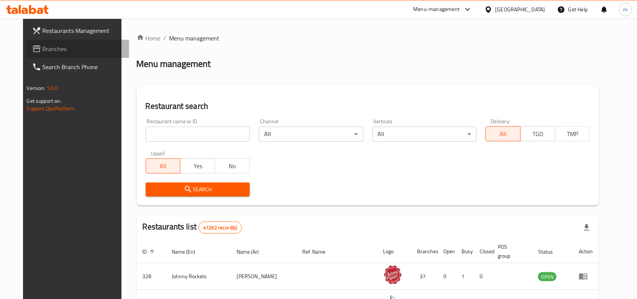
click at [43, 49] on span "Branches" at bounding box center [83, 48] width 81 height 9
